Goal: Book appointment/travel/reservation

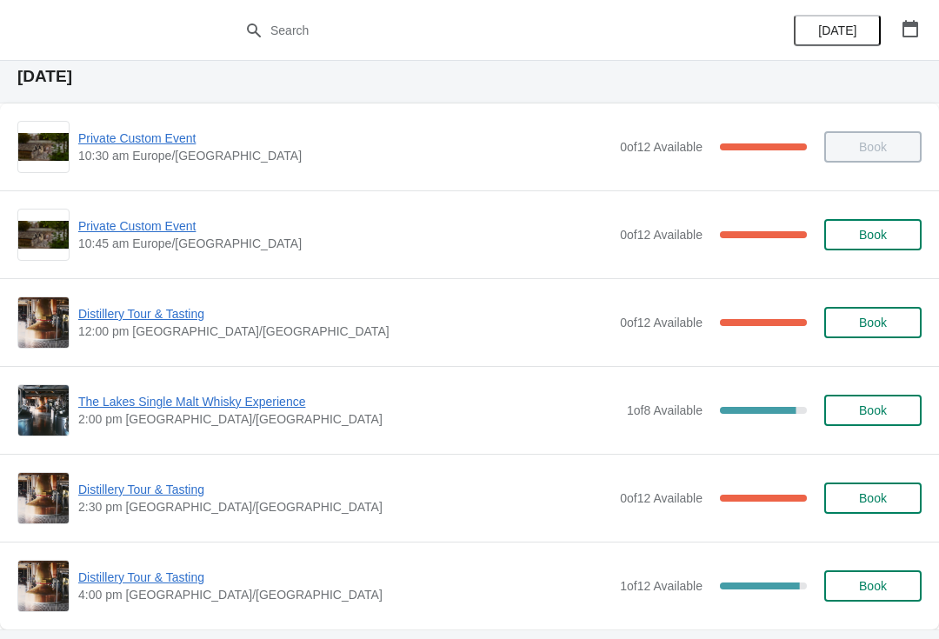
scroll to position [59, 0]
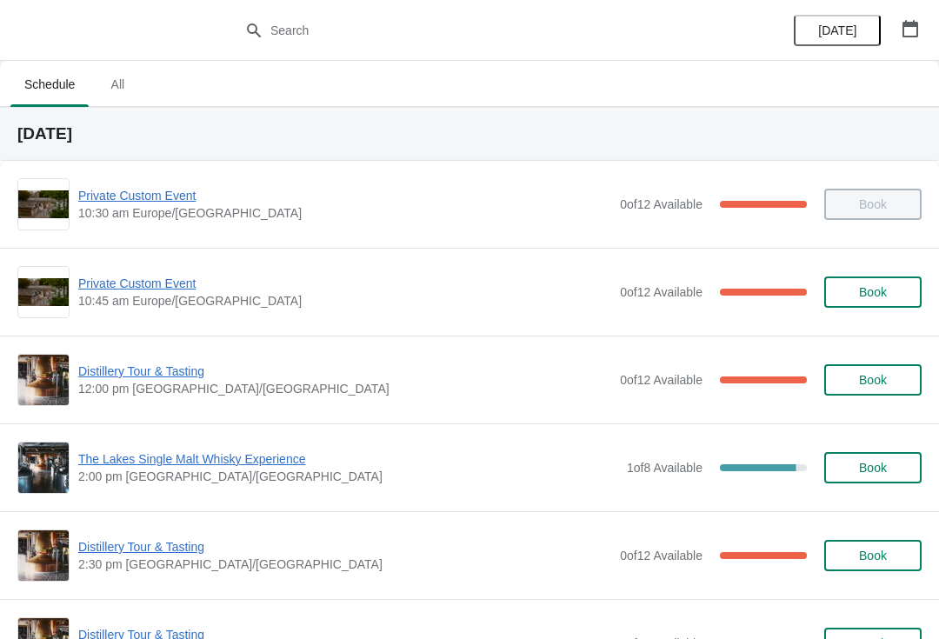
click at [890, 385] on span "Book" at bounding box center [873, 380] width 66 height 14
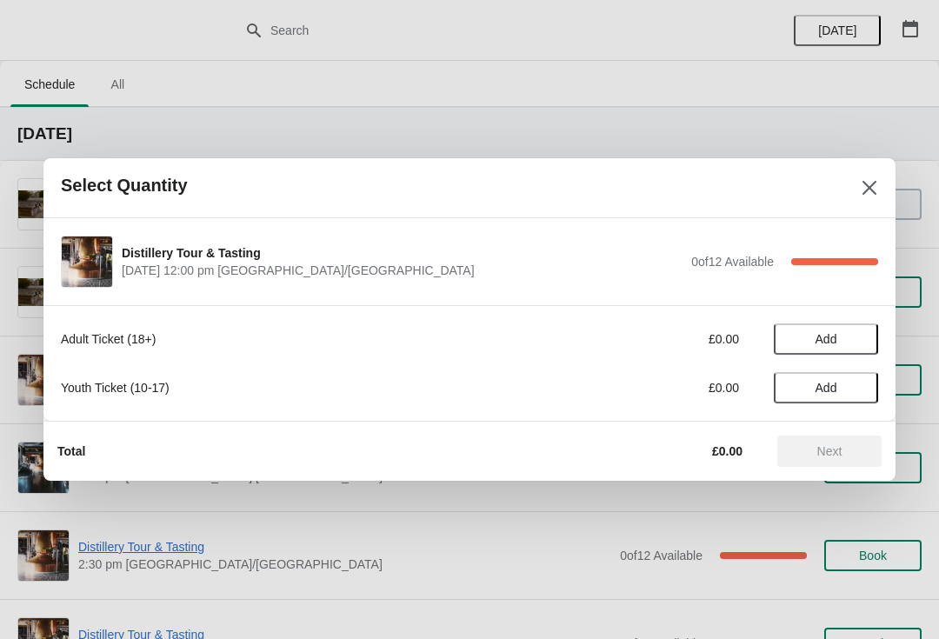
click at [840, 336] on span "Add" at bounding box center [825, 339] width 73 height 14
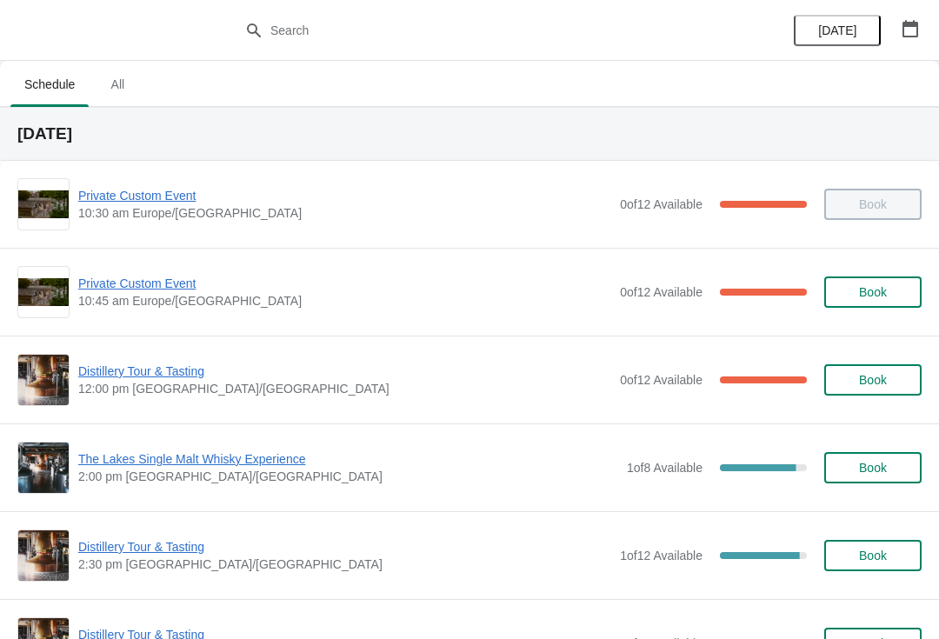
click at [161, 377] on span "Distillery Tour & Tasting" at bounding box center [344, 371] width 533 height 17
